Goal: Obtain resource: Obtain resource

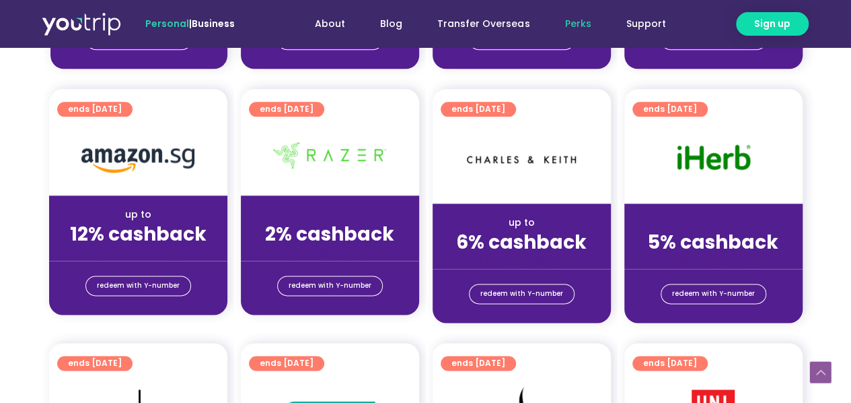
scroll to position [808, 0]
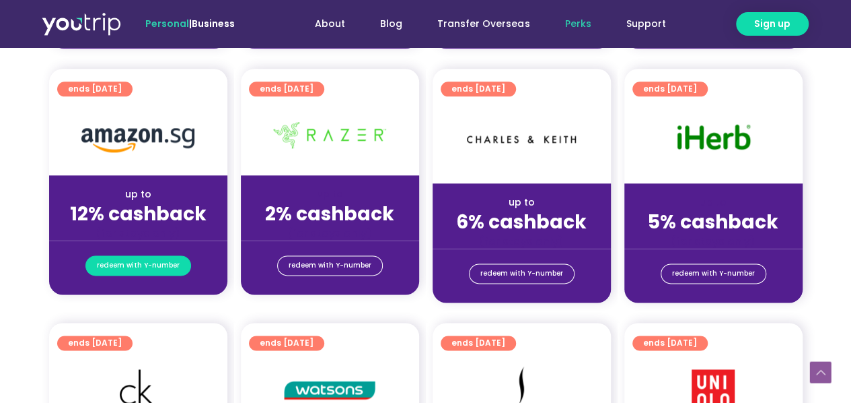
click at [174, 263] on span "redeem with Y-number" at bounding box center [138, 265] width 83 height 19
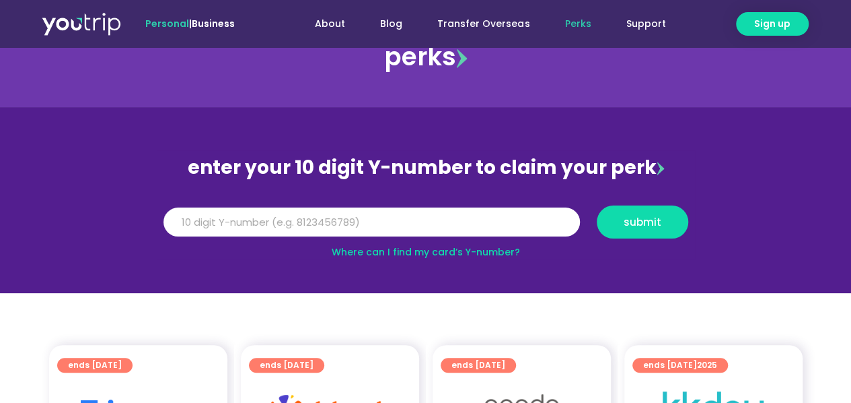
scroll to position [39, 0]
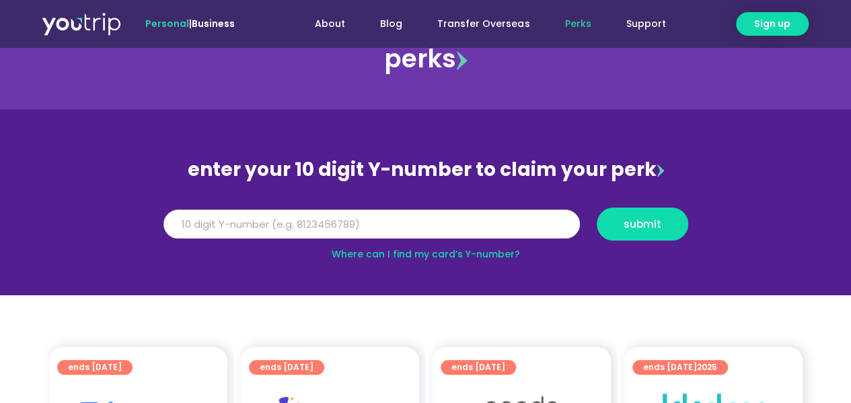
click at [456, 225] on input "Y Number" at bounding box center [372, 224] width 417 height 30
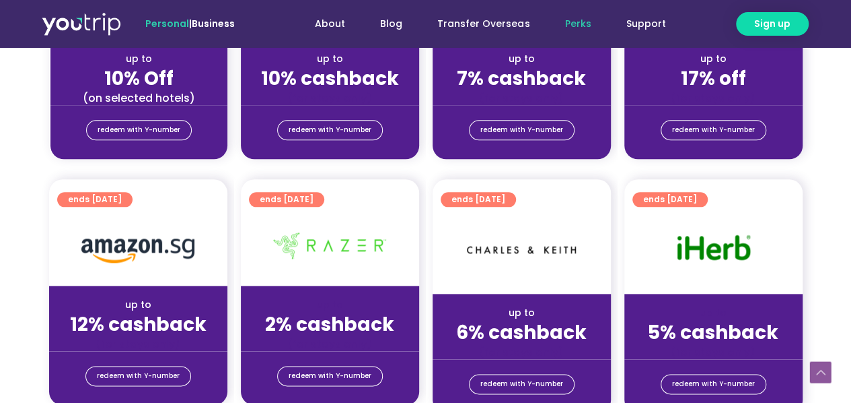
scroll to position [847, 0]
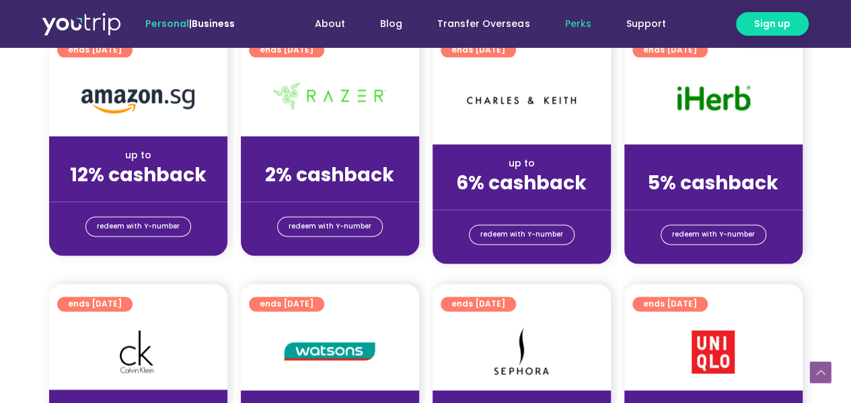
type input "8139132326"
click at [194, 228] on div "redeem with Y-number" at bounding box center [138, 226] width 178 height 22
click at [154, 221] on span "redeem with Y-number" at bounding box center [138, 226] width 83 height 19
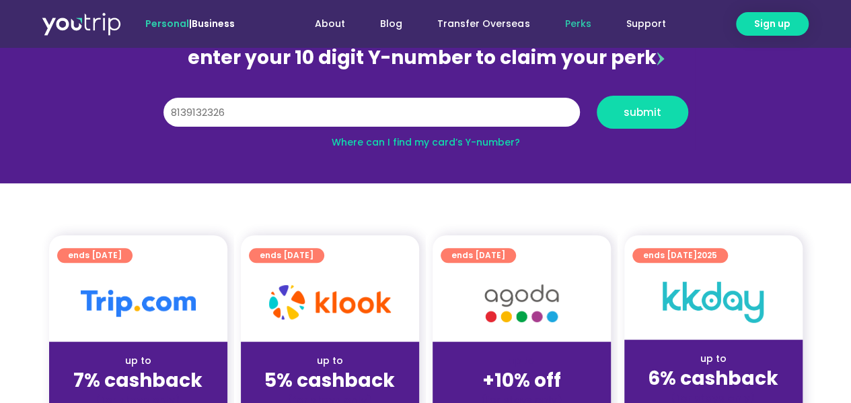
scroll to position [148, 0]
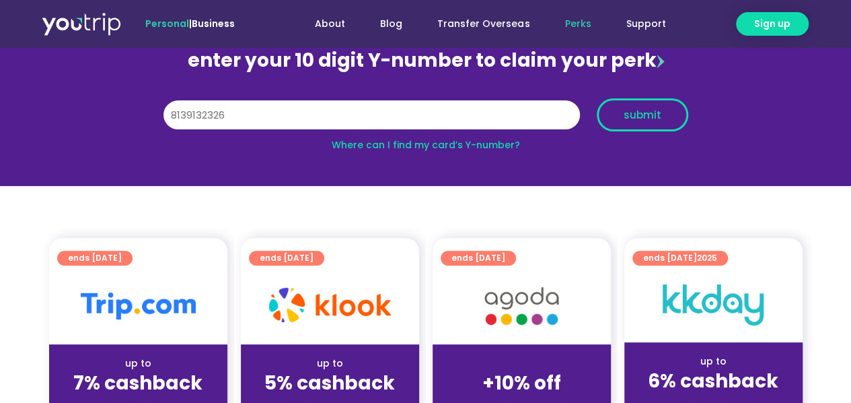
click at [672, 118] on span "submit" at bounding box center [642, 115] width 69 height 10
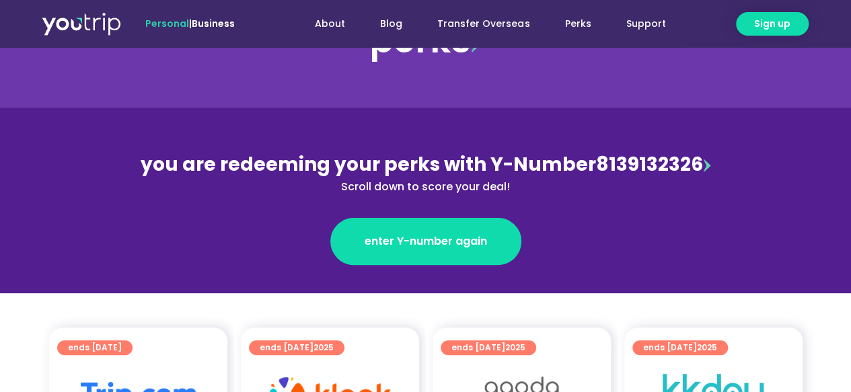
scroll to position [135, 0]
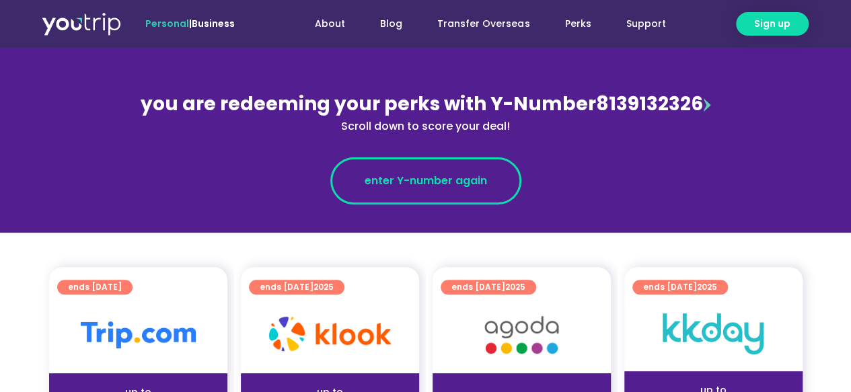
click at [456, 184] on span "enter Y-number again" at bounding box center [426, 181] width 123 height 16
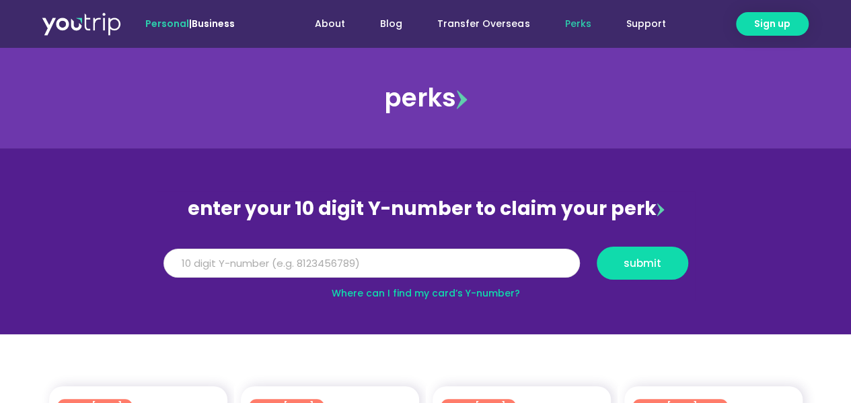
click at [442, 261] on input "Y Number" at bounding box center [372, 263] width 417 height 30
click at [400, 256] on input "8000000000" at bounding box center [372, 263] width 417 height 30
type input "8"
click at [401, 262] on input "Y Number" at bounding box center [372, 263] width 417 height 30
